Goal: Task Accomplishment & Management: Manage account settings

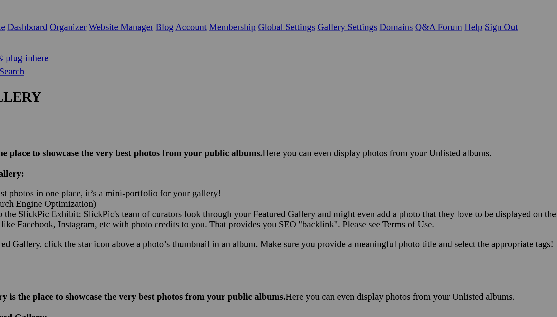
scroll to position [0, 0]
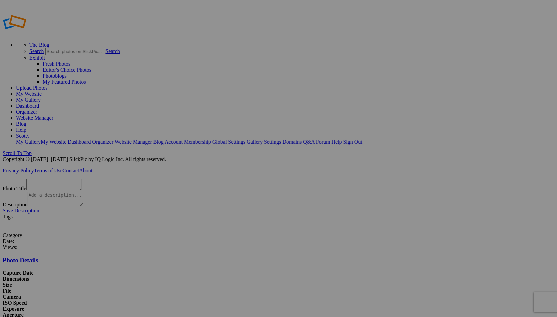
scroll to position [13, 0]
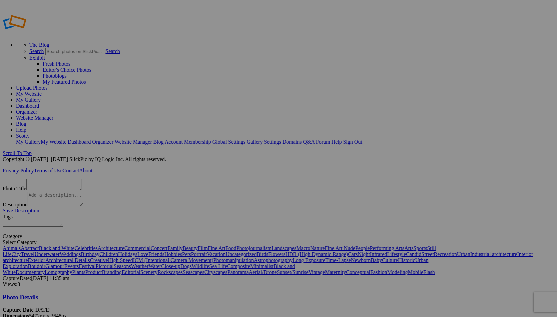
type textarea "8T3A6728"
type input "JC Chaos"
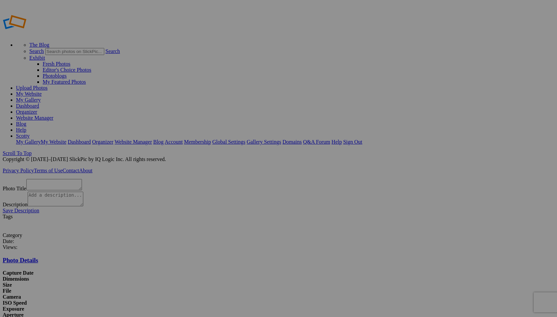
scroll to position [13, 0]
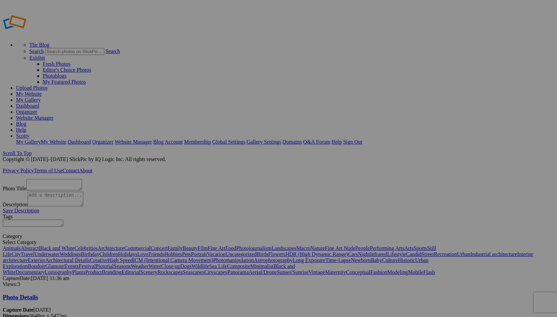
type textarea "8T3A6740"
type input "JC Chaos"
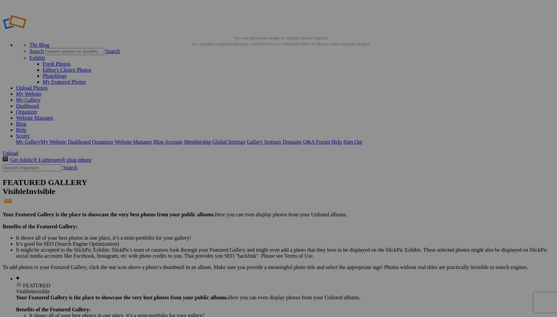
scroll to position [13, 0]
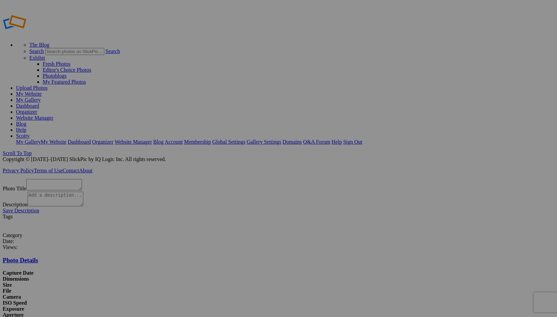
scroll to position [13, 0]
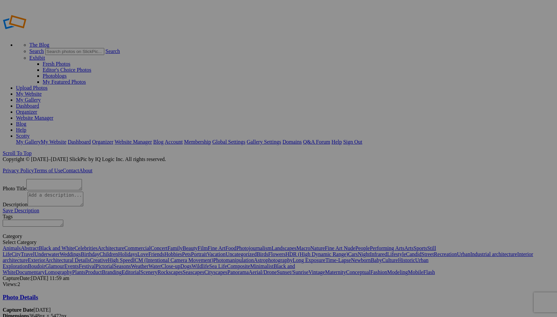
type textarea "8T3A6821"
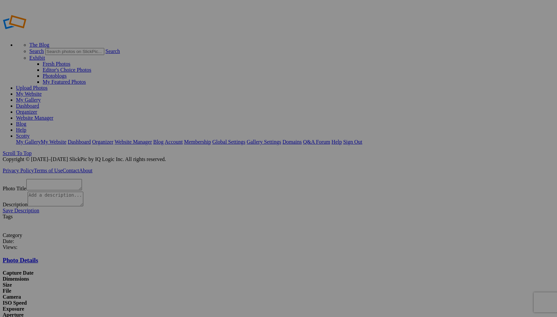
scroll to position [13, 0]
type textarea "8T3A6848"
